Goal: Find specific page/section: Find specific page/section

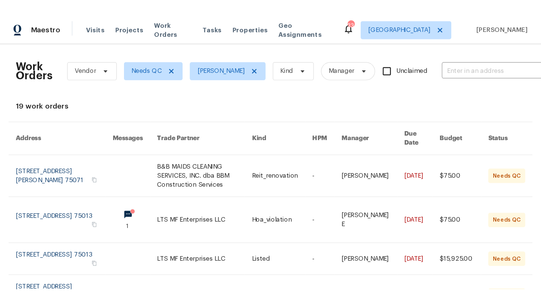
scroll to position [135, 0]
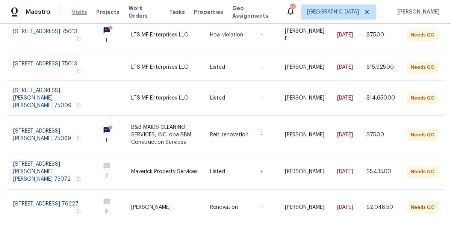
click at [76, 15] on span "Visits" at bounding box center [79, 12] width 15 height 8
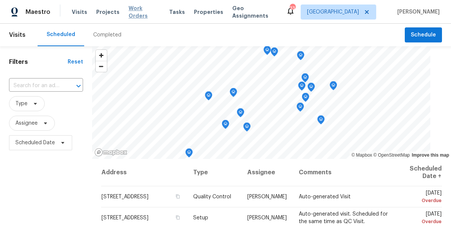
click at [145, 11] on span "Work Orders" at bounding box center [144, 12] width 32 height 15
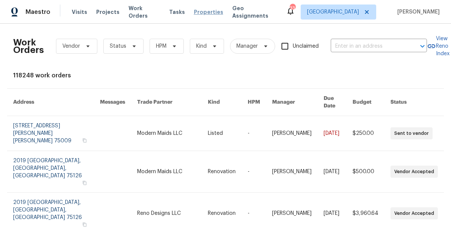
click at [202, 12] on span "Properties" at bounding box center [208, 12] width 29 height 8
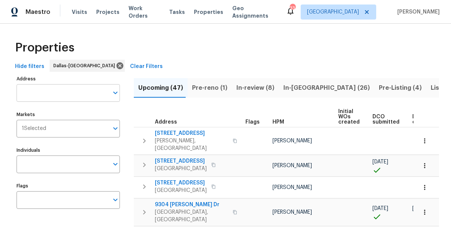
click at [51, 96] on input "Address" at bounding box center [63, 93] width 92 height 18
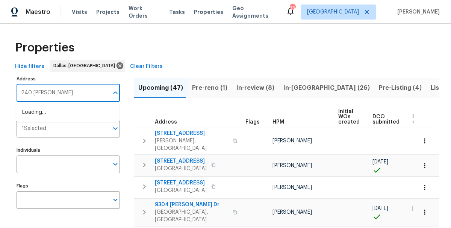
type input "240 priscilla"
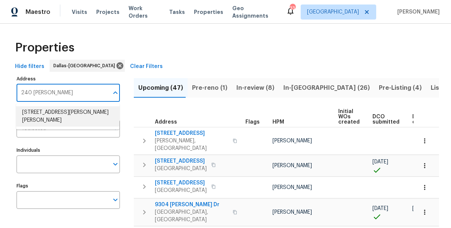
click at [64, 111] on li "240 Priscilla Cir McKinney TX 75071" at bounding box center [67, 116] width 103 height 20
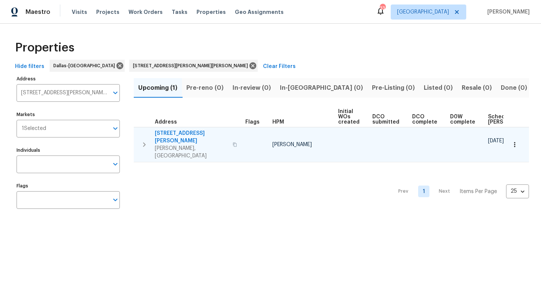
click at [450, 135] on td "09/22/25" at bounding box center [512, 144] width 55 height 35
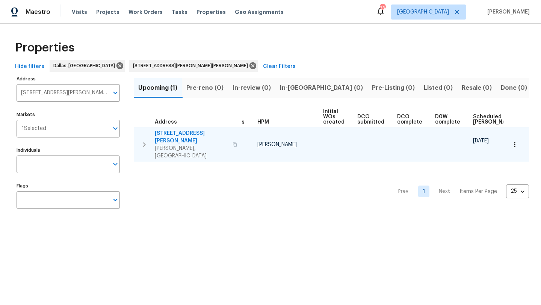
click at [183, 132] on span "[STREET_ADDRESS][PERSON_NAME]" at bounding box center [191, 137] width 73 height 15
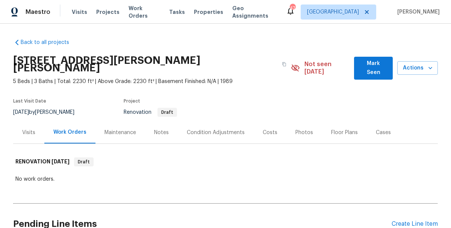
click at [25, 129] on div "Visits" at bounding box center [28, 133] width 13 height 8
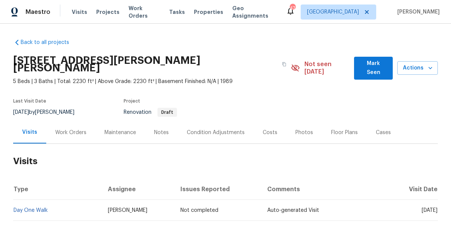
click at [75, 163] on h2 "Visits" at bounding box center [225, 161] width 424 height 35
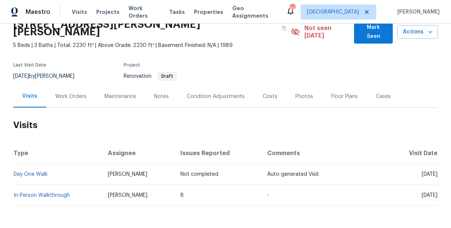
scroll to position [57, 0]
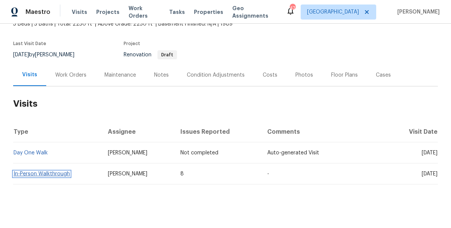
click at [49, 171] on link "In-Person Walkthrough" at bounding box center [42, 173] width 56 height 5
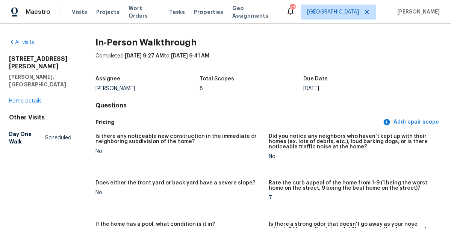
click at [192, 125] on h5 "Pricing" at bounding box center [238, 122] width 286 height 8
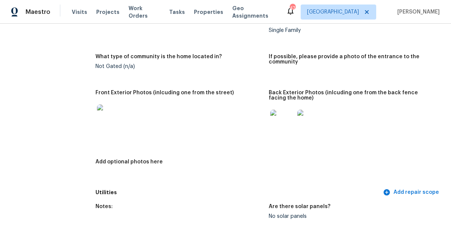
scroll to position [316, 0]
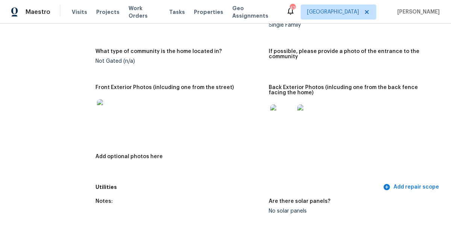
click at [308, 113] on img at bounding box center [309, 116] width 24 height 24
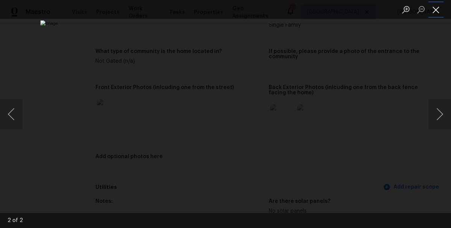
click at [441, 11] on button "Close lightbox" at bounding box center [435, 9] width 15 height 13
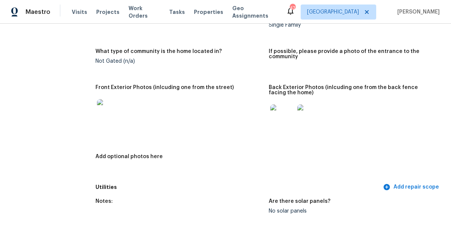
click at [210, 186] on h5 "Utilities" at bounding box center [238, 187] width 286 height 8
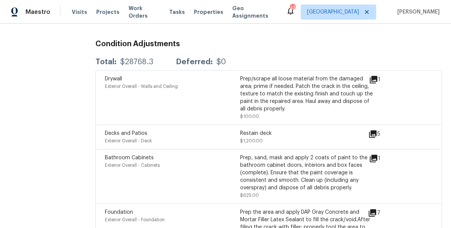
scroll to position [1848, 0]
